Goal: Information Seeking & Learning: Learn about a topic

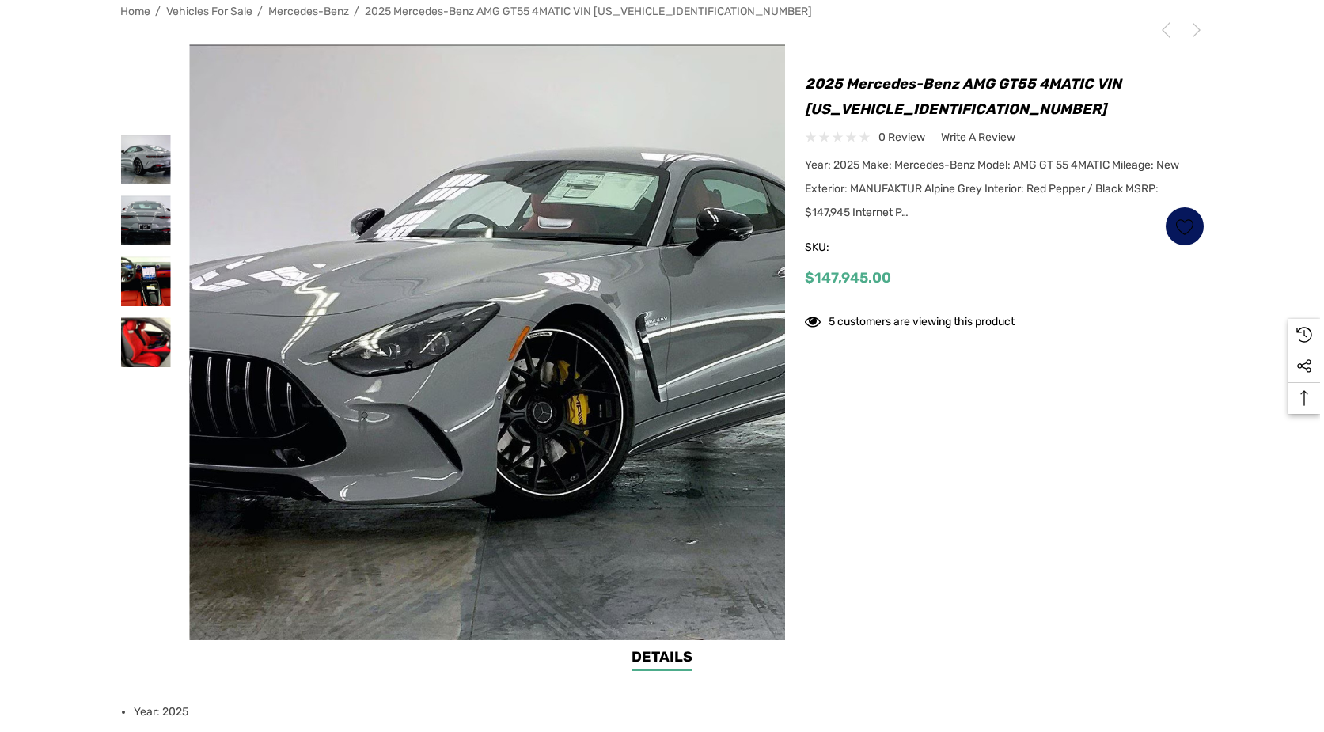
scroll to position [334, 0]
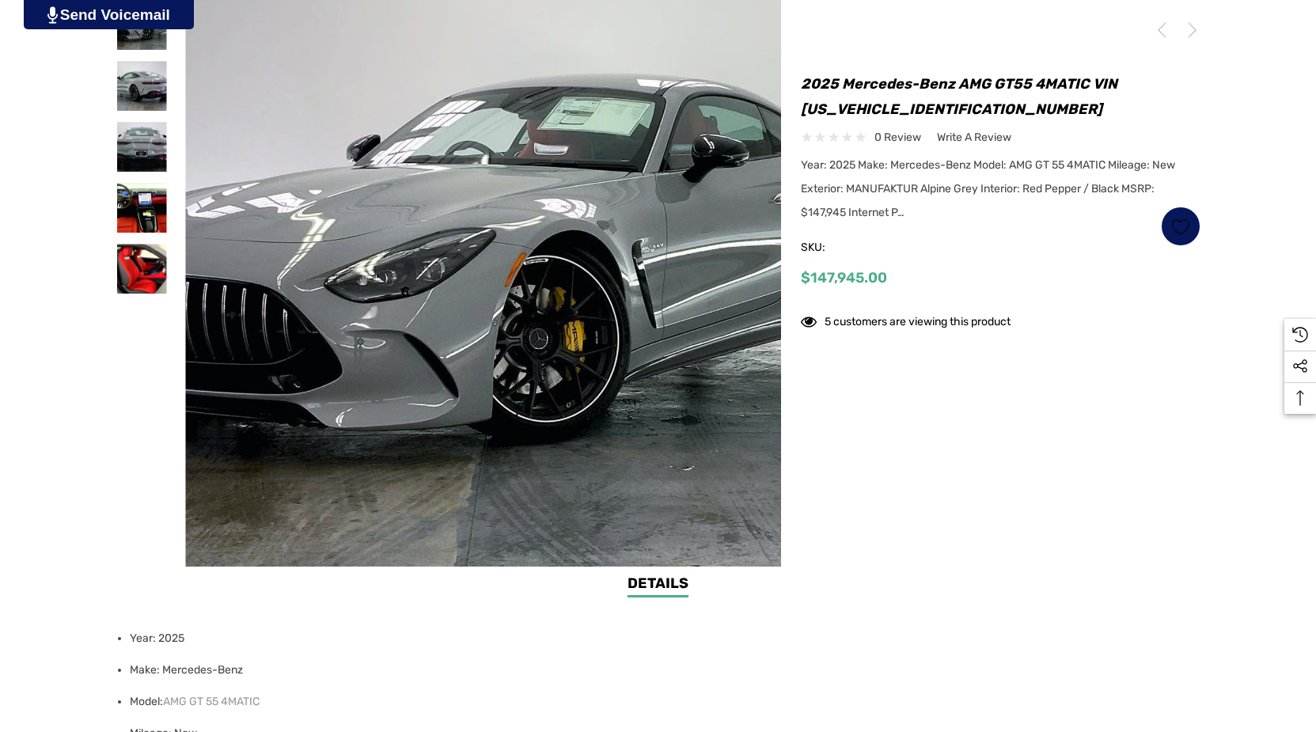
click at [599, 380] on img at bounding box center [483, 269] width 596 height 596
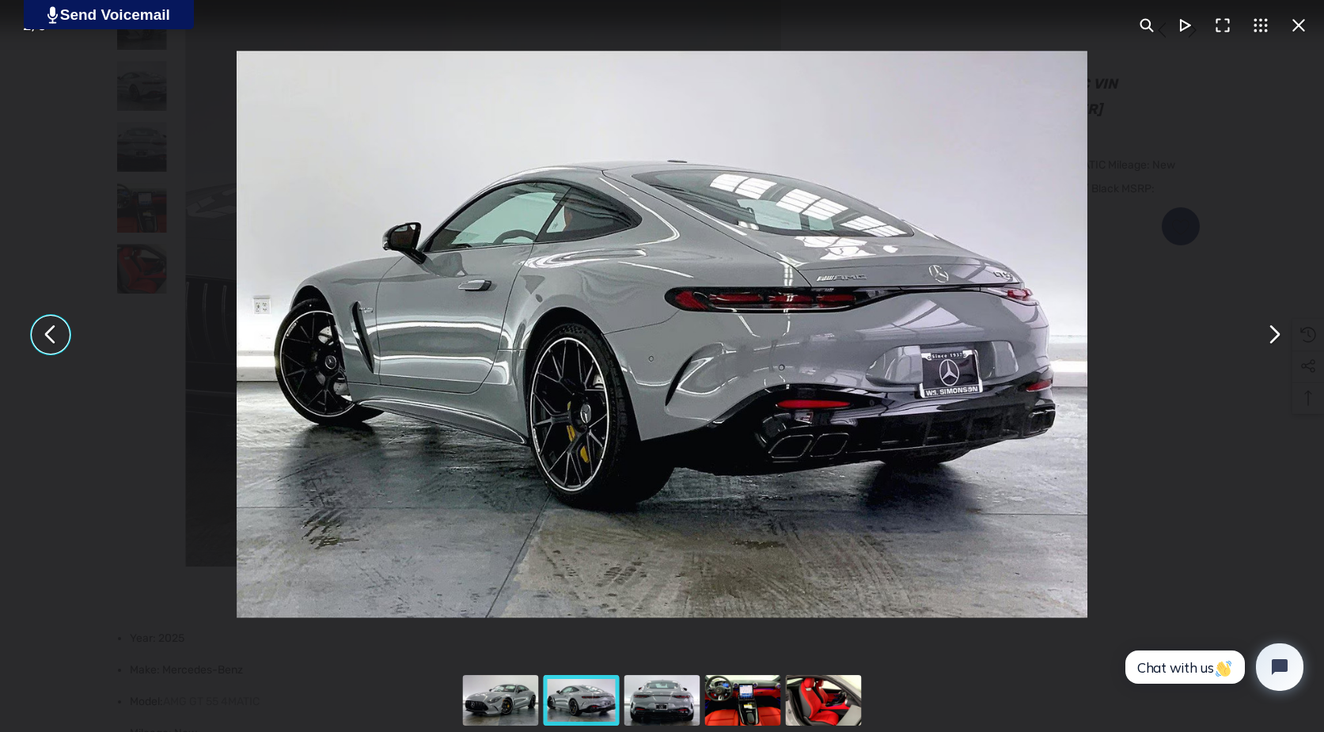
click at [720, 381] on img "You can close this modal content with the ESC key" at bounding box center [662, 334] width 851 height 567
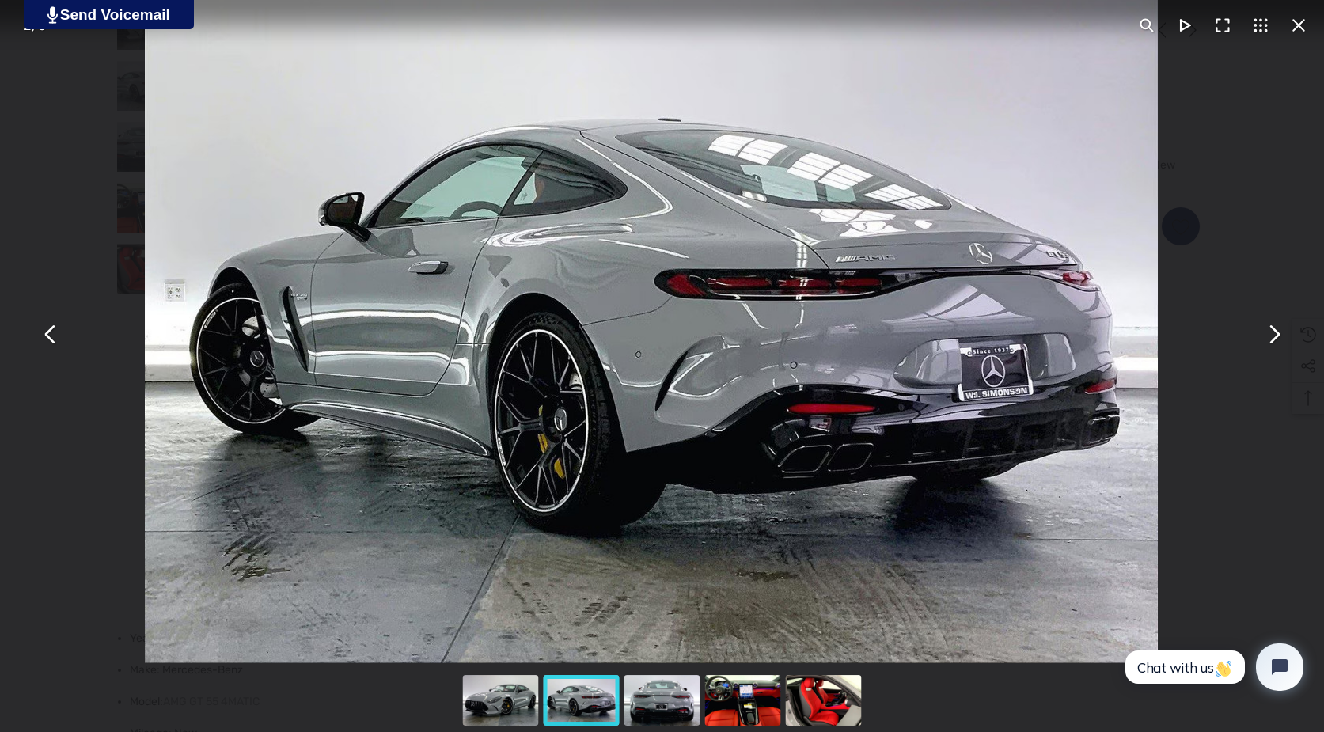
click at [862, 368] on img "You can close this modal content with the ESC key" at bounding box center [651, 325] width 1013 height 675
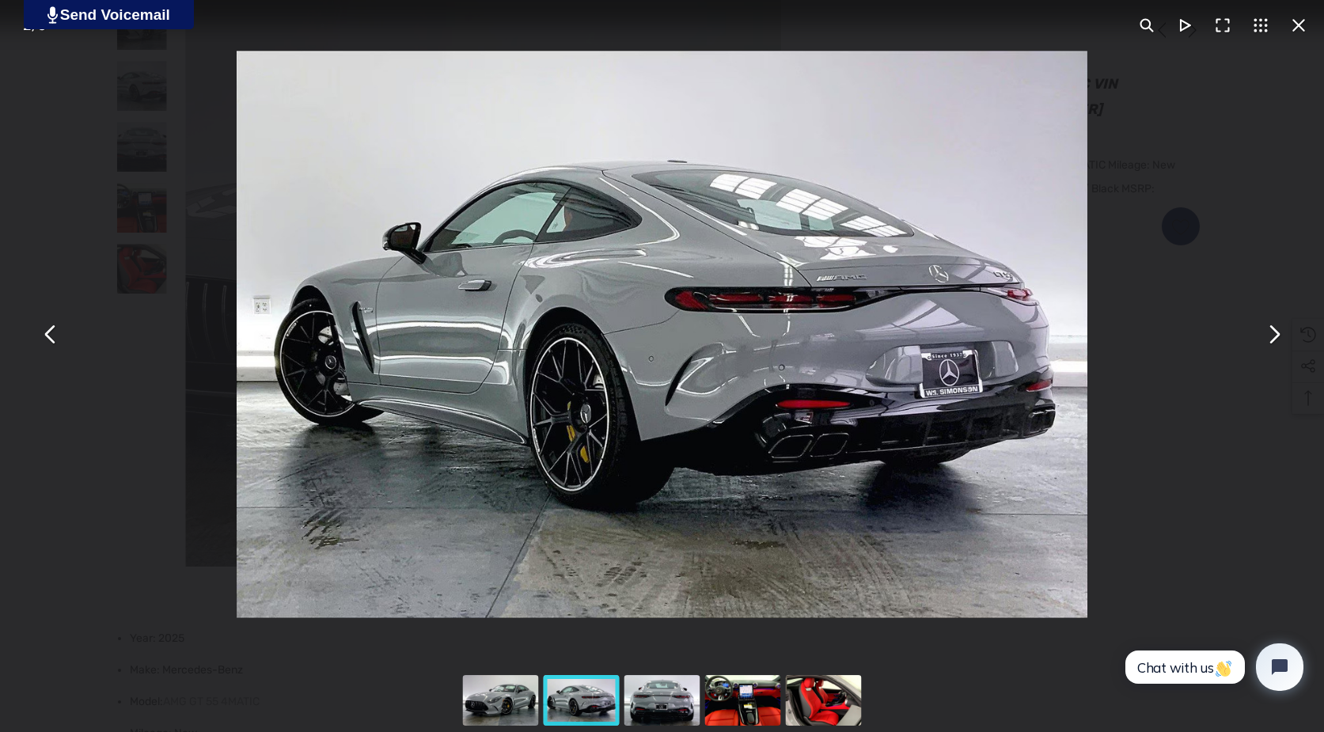
click at [794, 363] on img "You can close this modal content with the ESC key" at bounding box center [662, 334] width 851 height 567
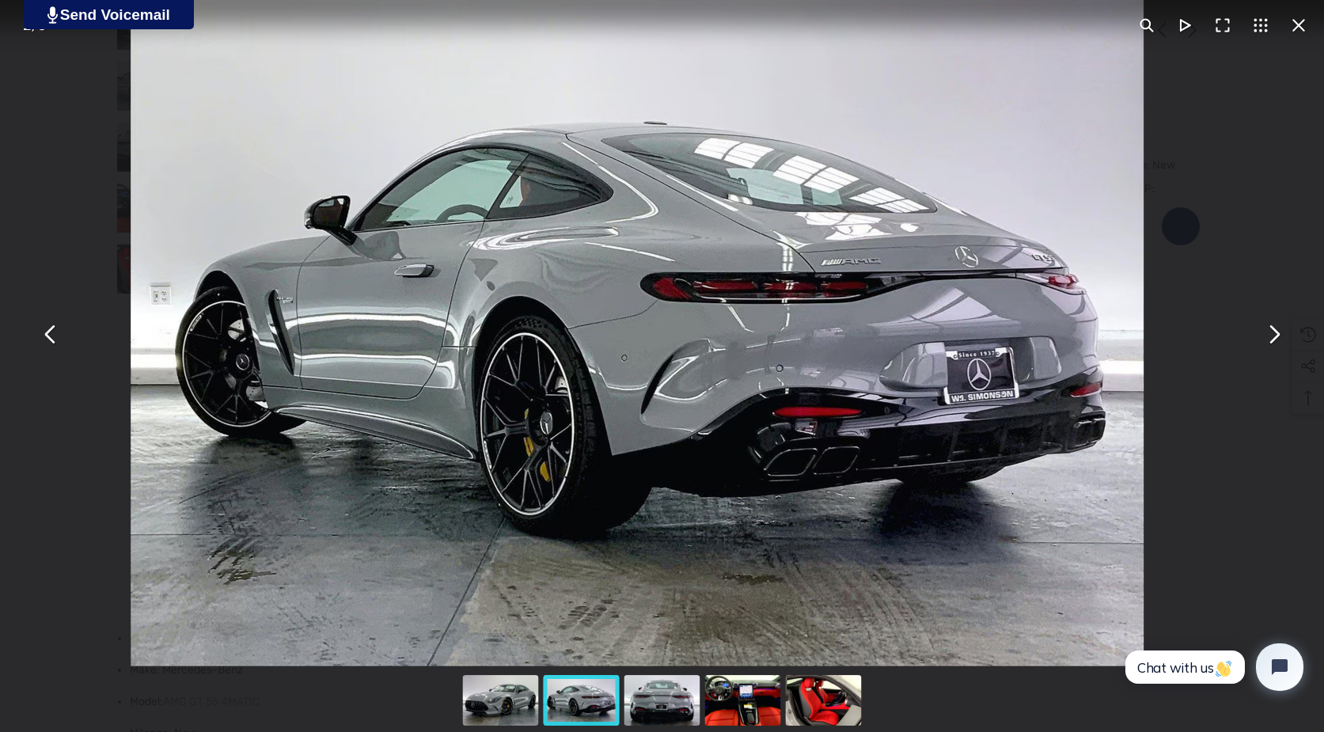
click at [1302, 36] on button "You can close this modal content with the ESC key" at bounding box center [1298, 25] width 38 height 38
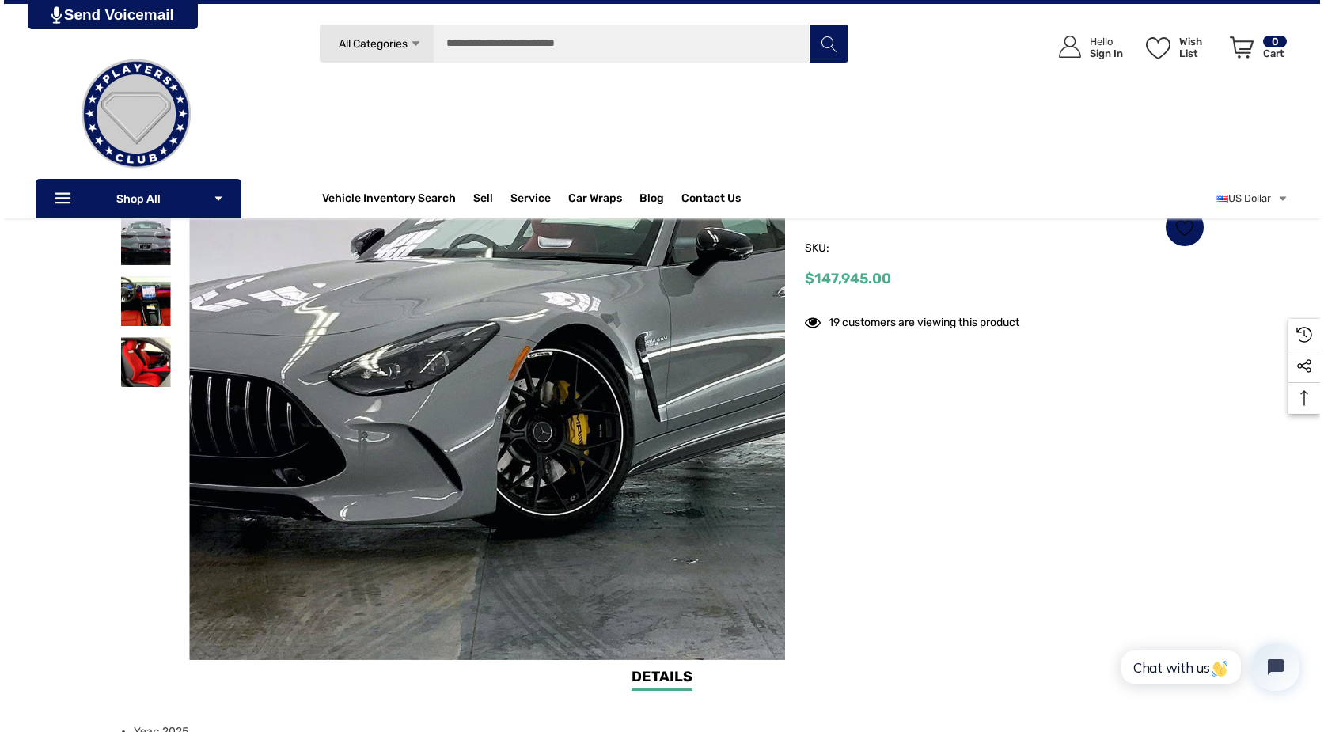
scroll to position [227, 0]
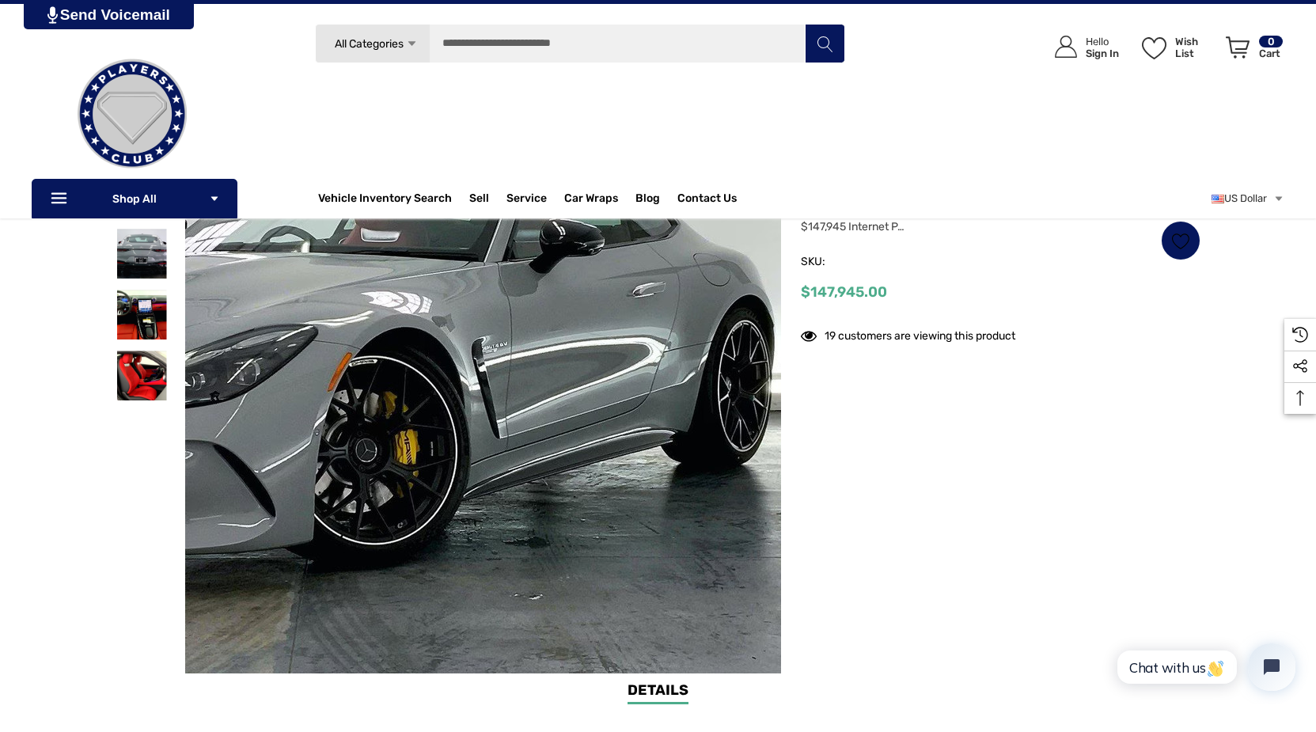
click at [741, 404] on img at bounding box center [303, 371] width 1013 height 675
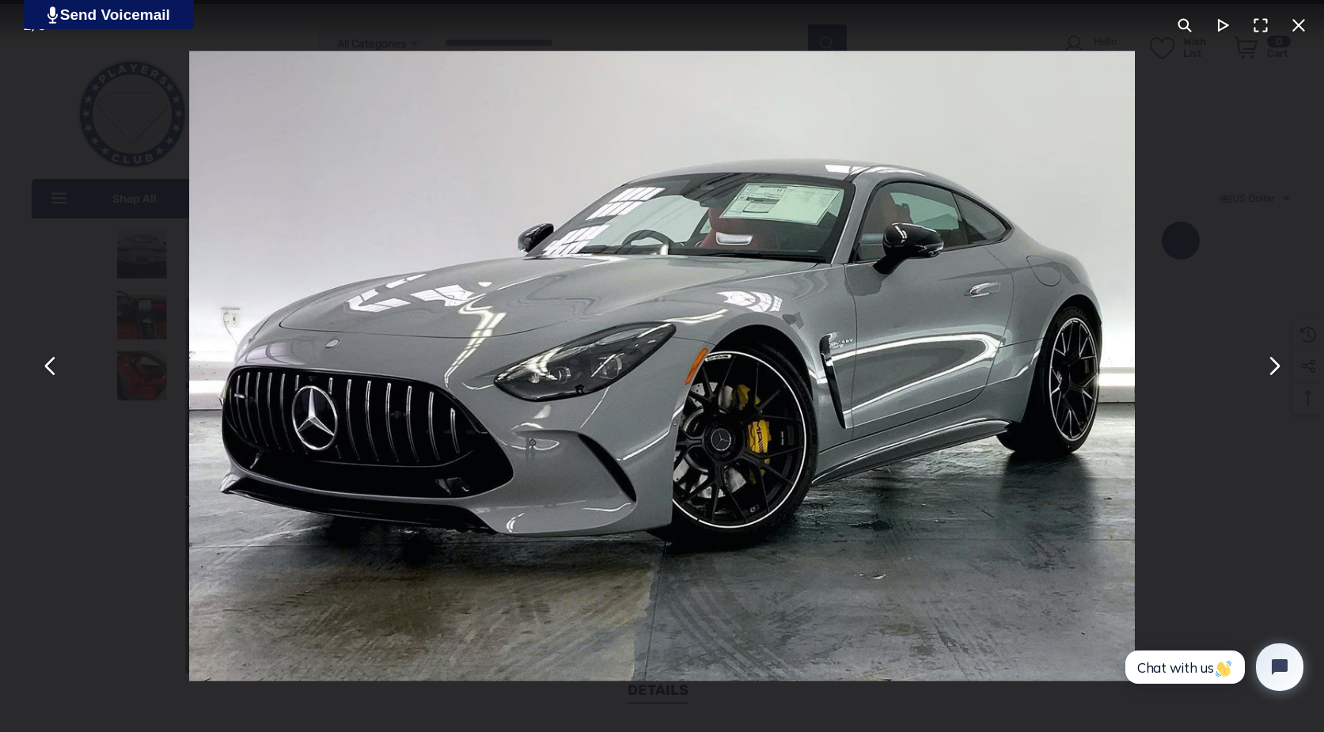
click at [1284, 370] on button "You can close this modal content with the ESC key" at bounding box center [1273, 366] width 38 height 38
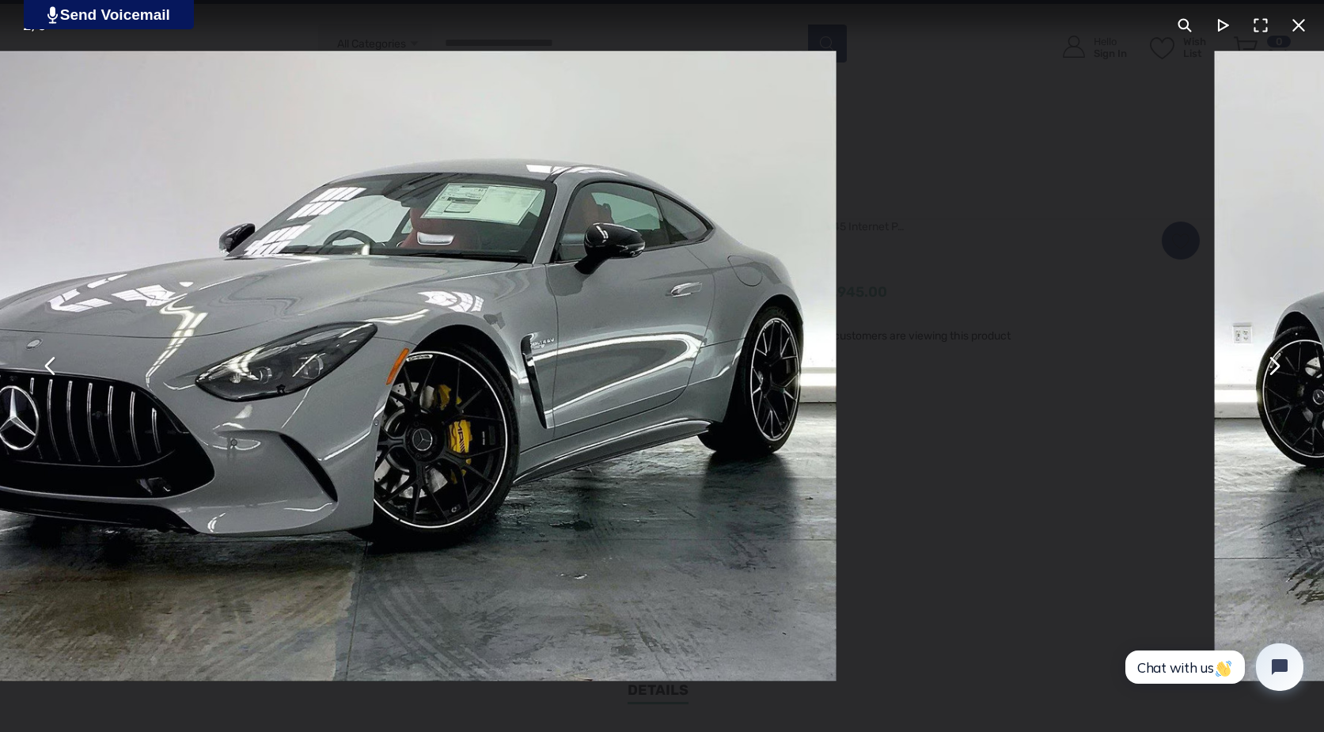
click at [1284, 370] on button "You can close this modal content with the ESC key" at bounding box center [1273, 366] width 38 height 38
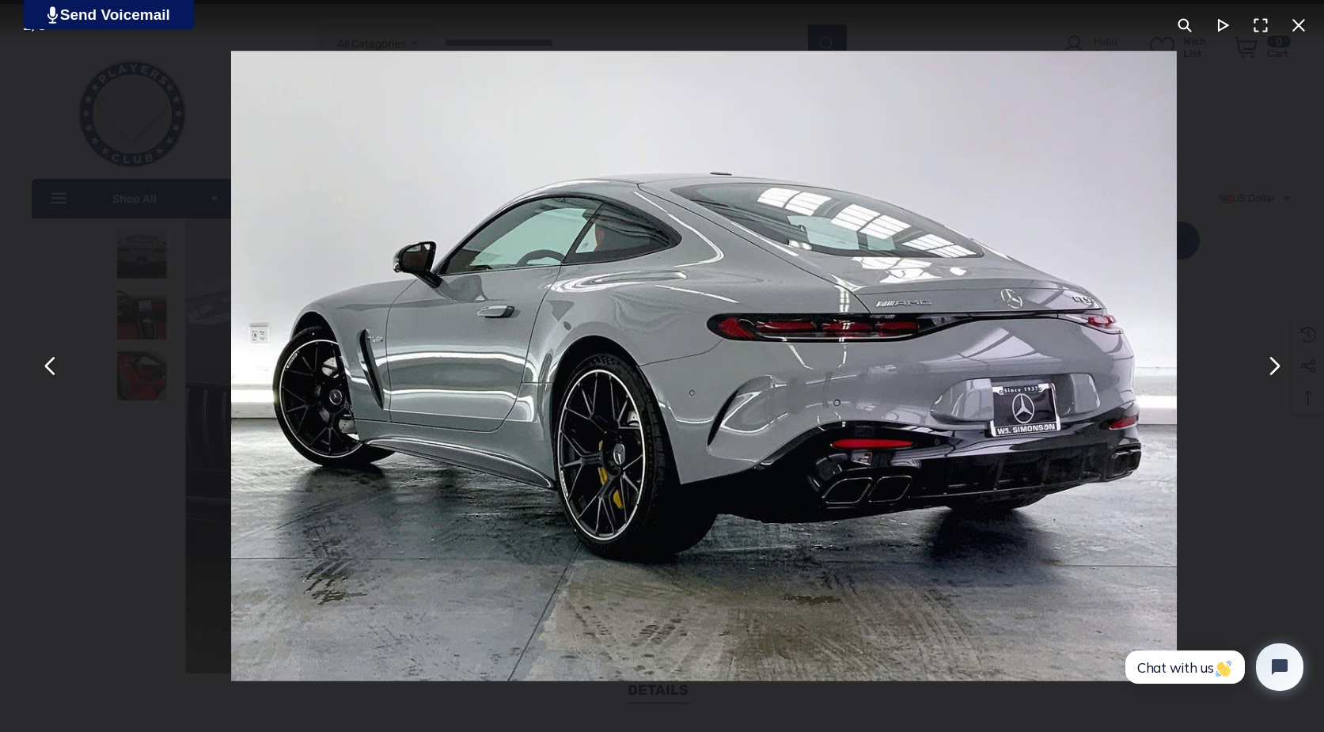
click at [1284, 370] on button "You can close this modal content with the ESC key" at bounding box center [1273, 366] width 38 height 38
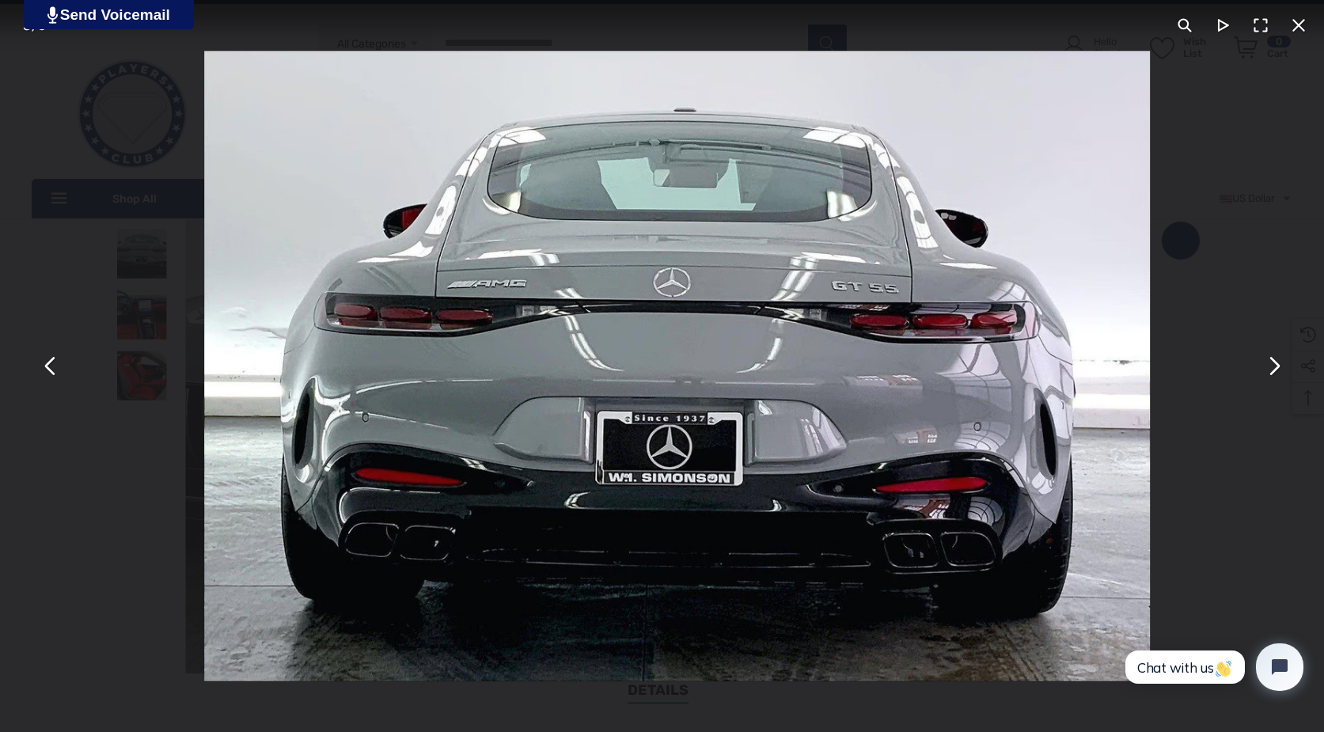
click at [1284, 370] on button "You can close this modal content with the ESC key" at bounding box center [1273, 366] width 38 height 38
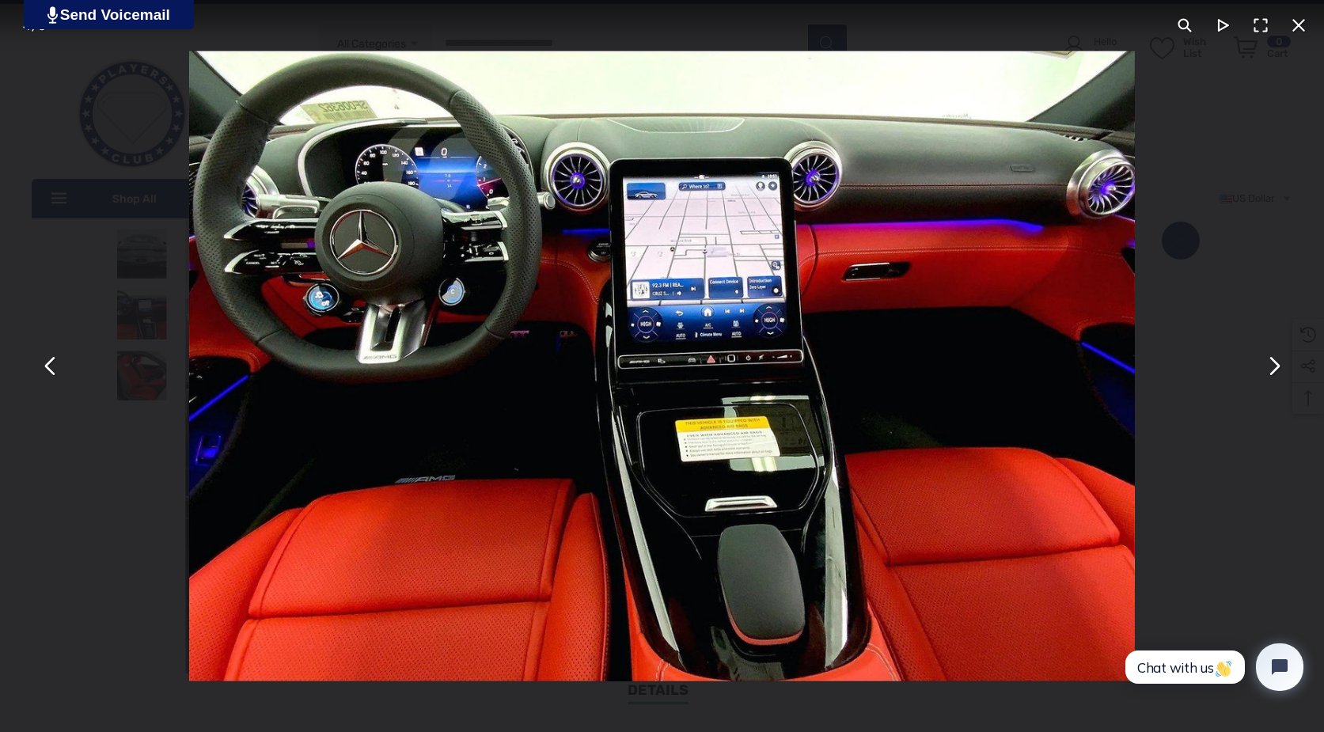
click at [1284, 370] on button "You can close this modal content with the ESC key" at bounding box center [1273, 366] width 38 height 38
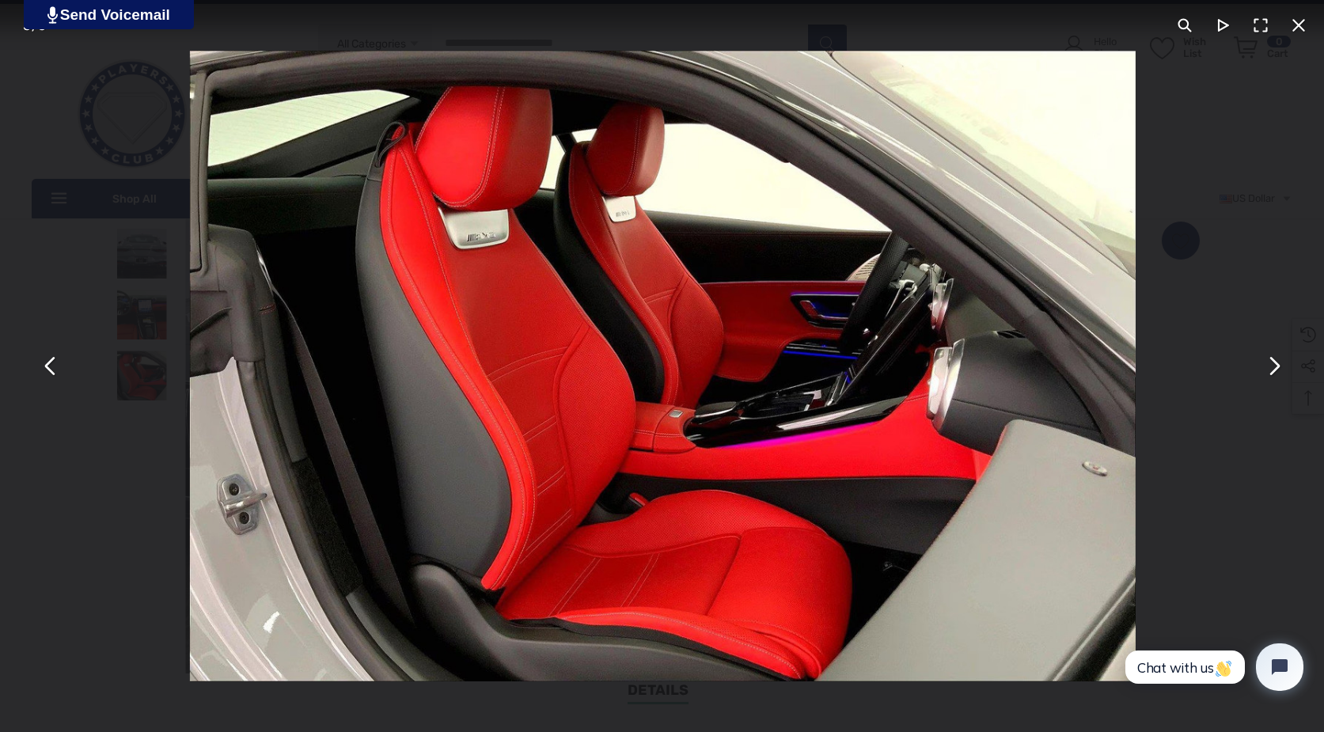
click at [1164, 380] on div "You can close this modal content with the ESC key" at bounding box center [663, 366] width 1324 height 732
